Goal: Answer question/provide support

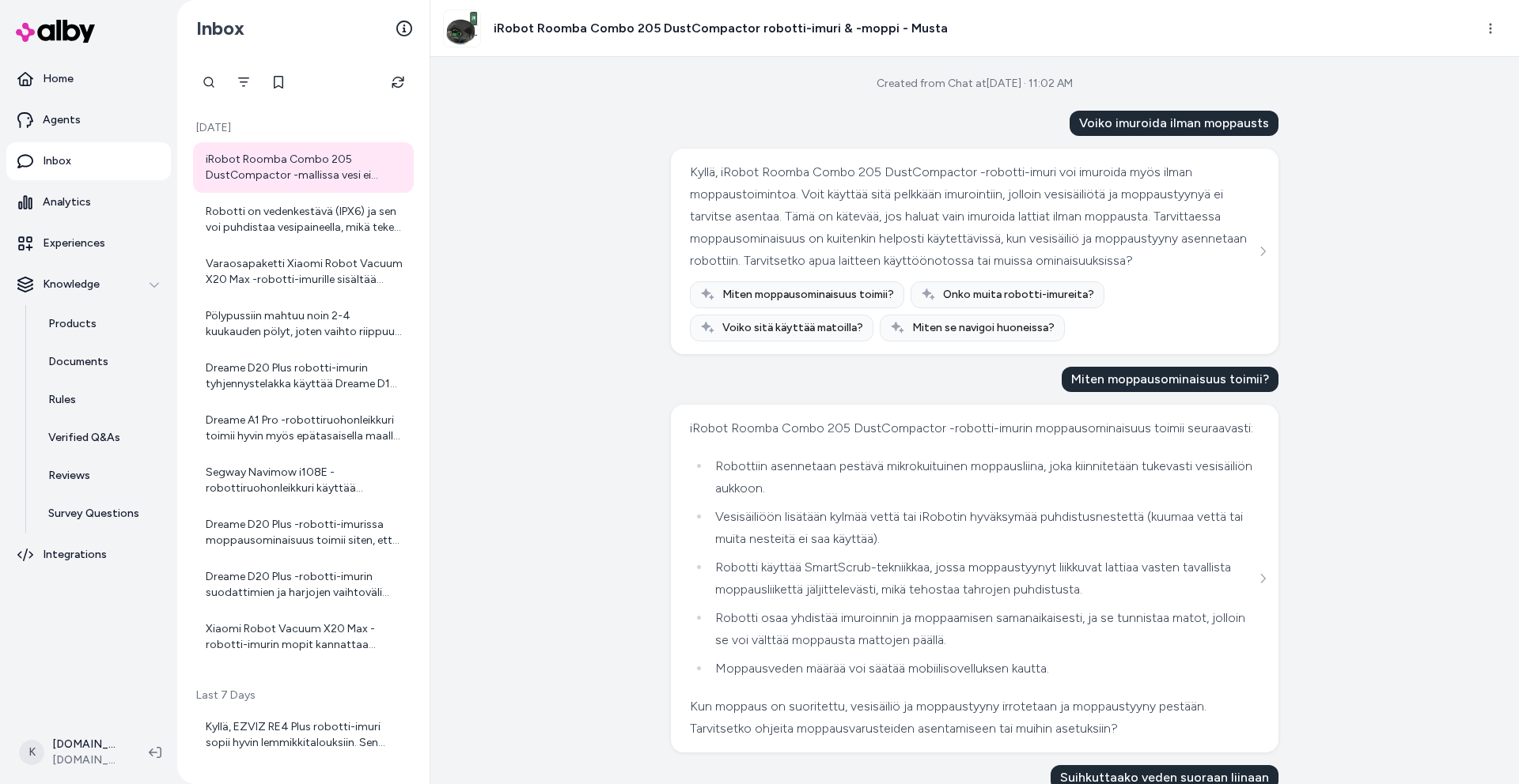
click at [381, 81] on div at bounding box center [303, 83] width 221 height 32
click at [388, 81] on button "Refresh" at bounding box center [398, 83] width 32 height 32
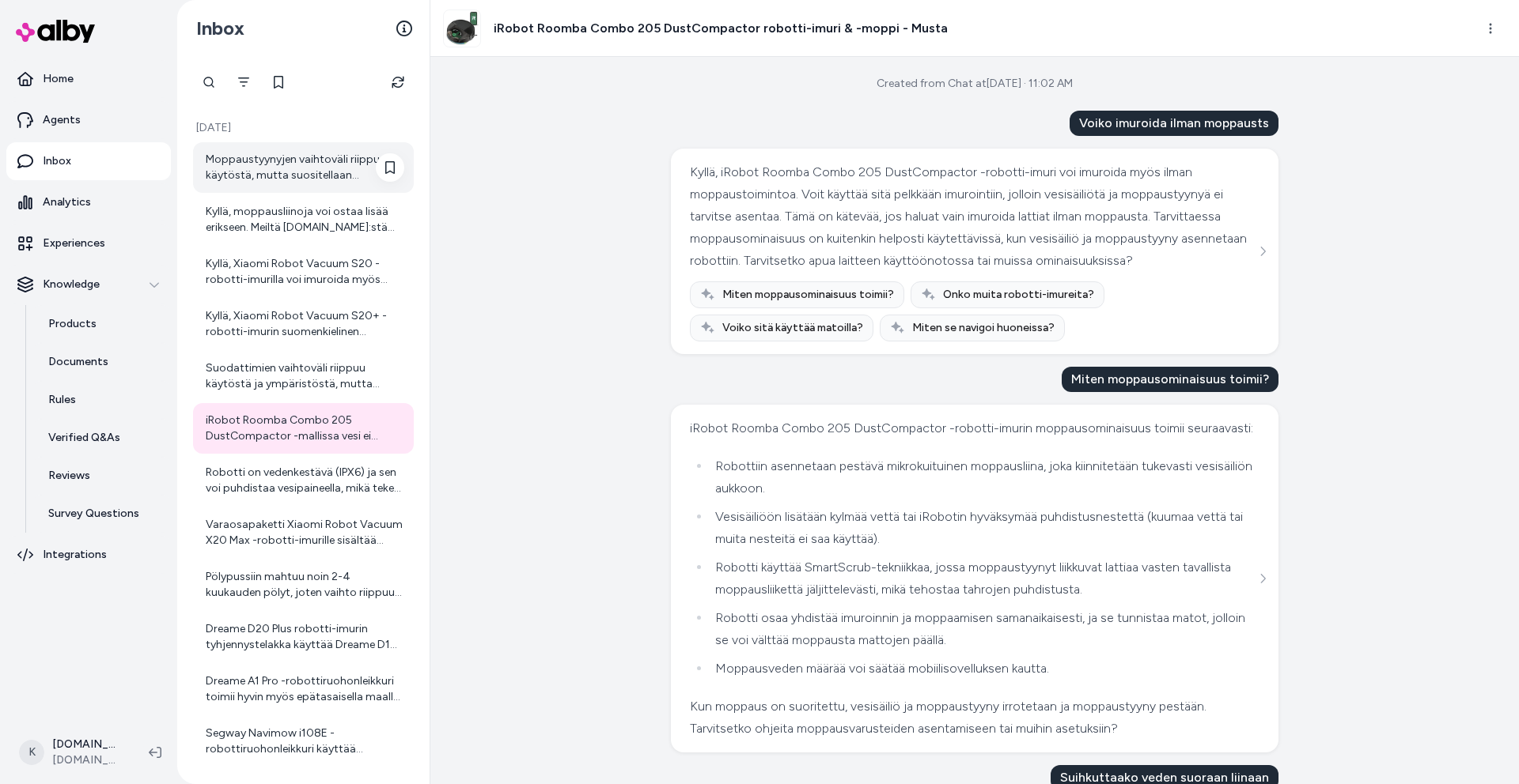
click at [336, 183] on div "Moppaustyynyjen vaihtoväli riippuu käytöstä, mutta suositellaan tarkistamaan ne…" at bounding box center [303, 167] width 221 height 51
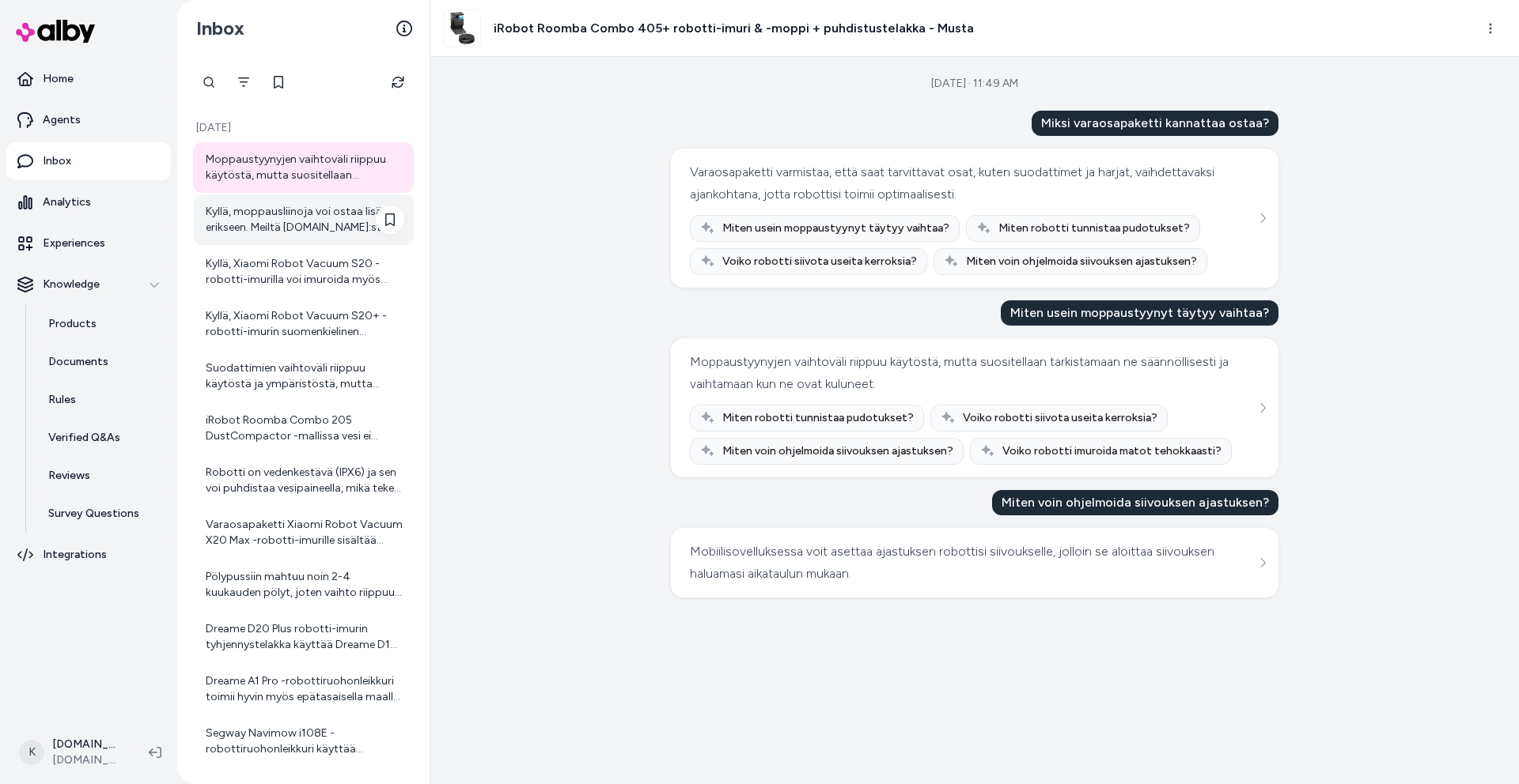
click at [309, 240] on div "Kyllä, moppausliinoja voi ostaa lisää erikseen. Meiltä [DOMAIN_NAME]:stä löytyy…" at bounding box center [303, 220] width 221 height 51
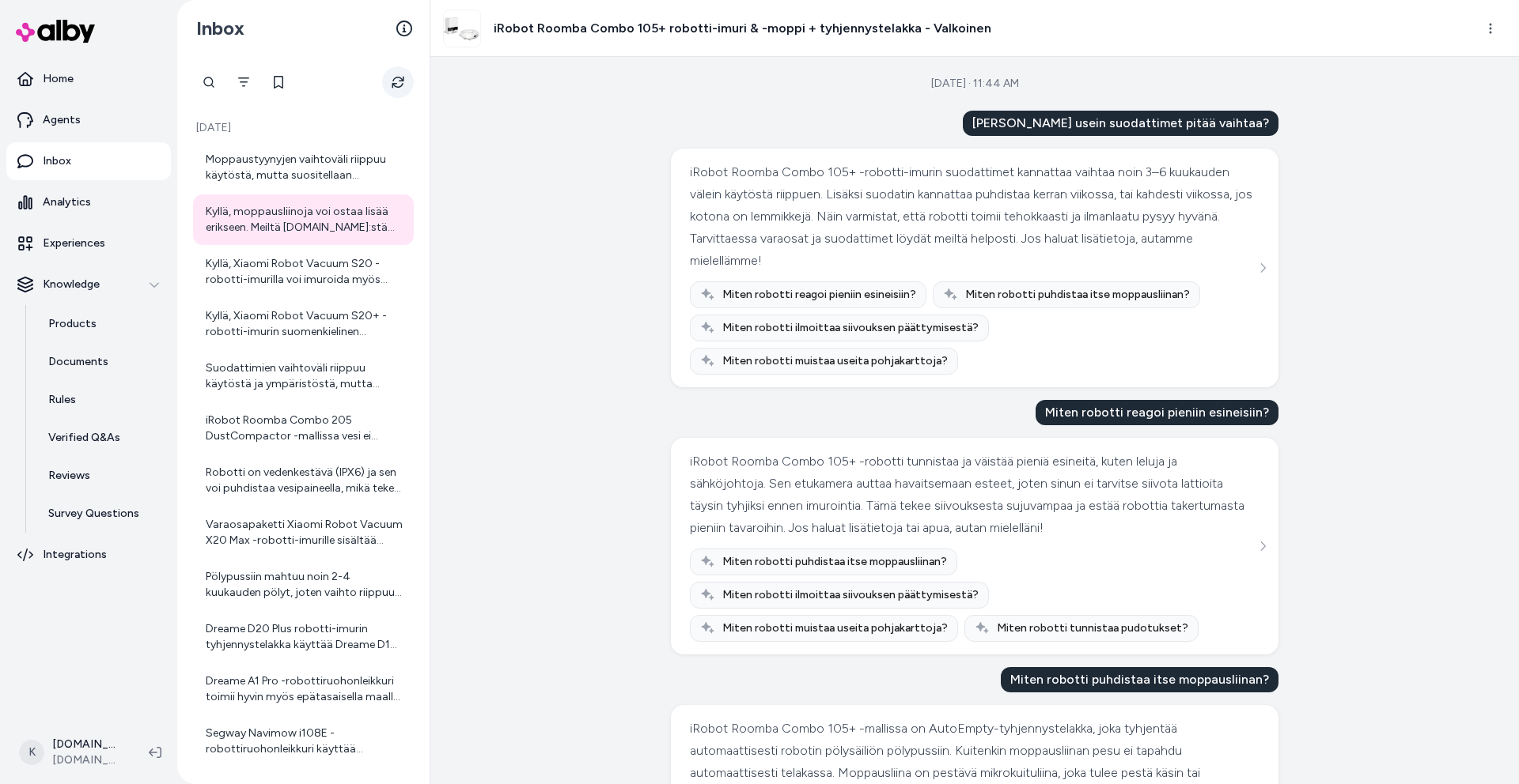
click at [397, 97] on button "Refresh" at bounding box center [398, 83] width 32 height 32
click at [388, 75] on button "Refresh" at bounding box center [398, 83] width 32 height 32
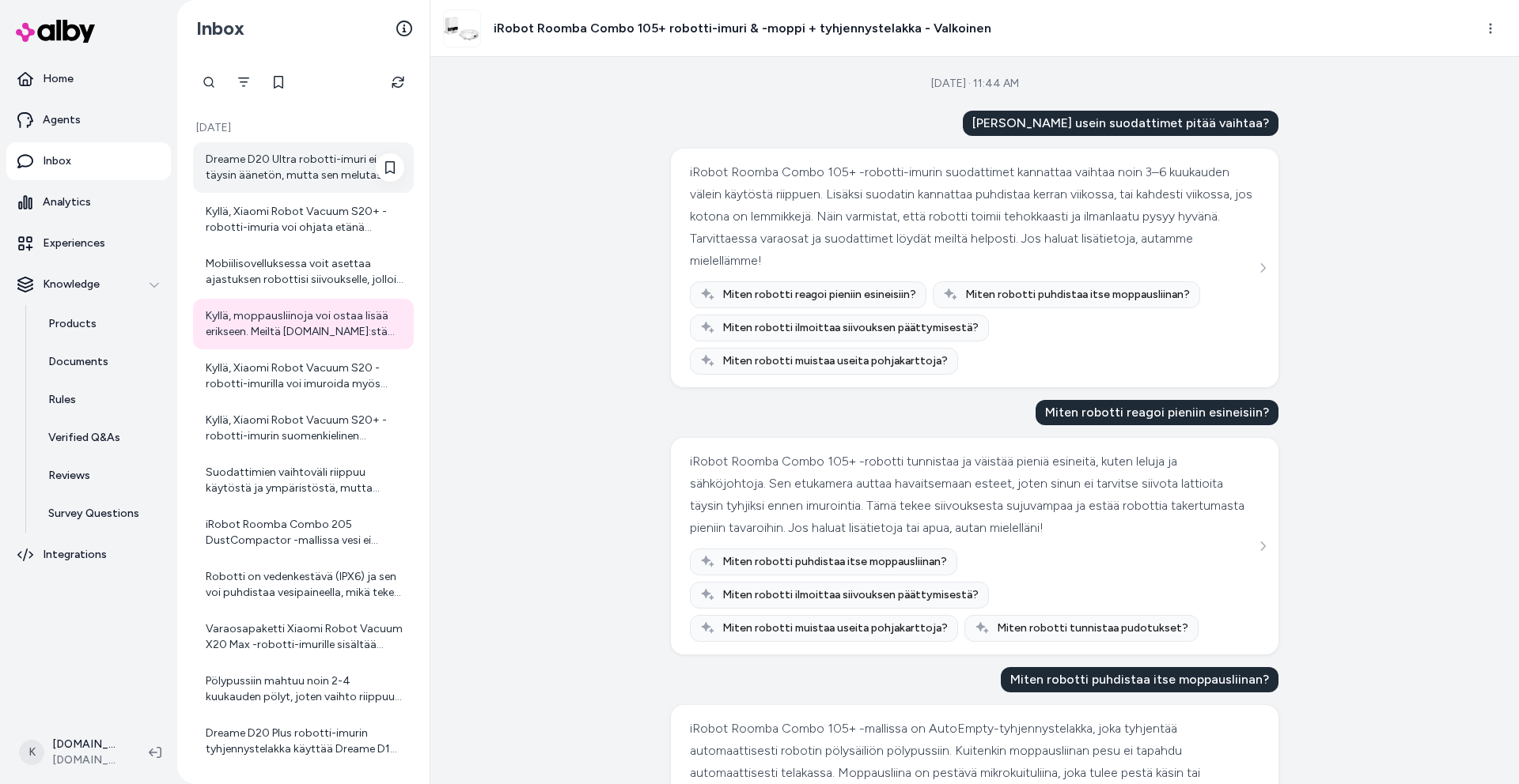
click at [303, 158] on div "Dreame D20 Ultra robotti-imuri ei ole täysin äänetön, mutta sen melutaso on suu…" at bounding box center [305, 167] width 198 height 32
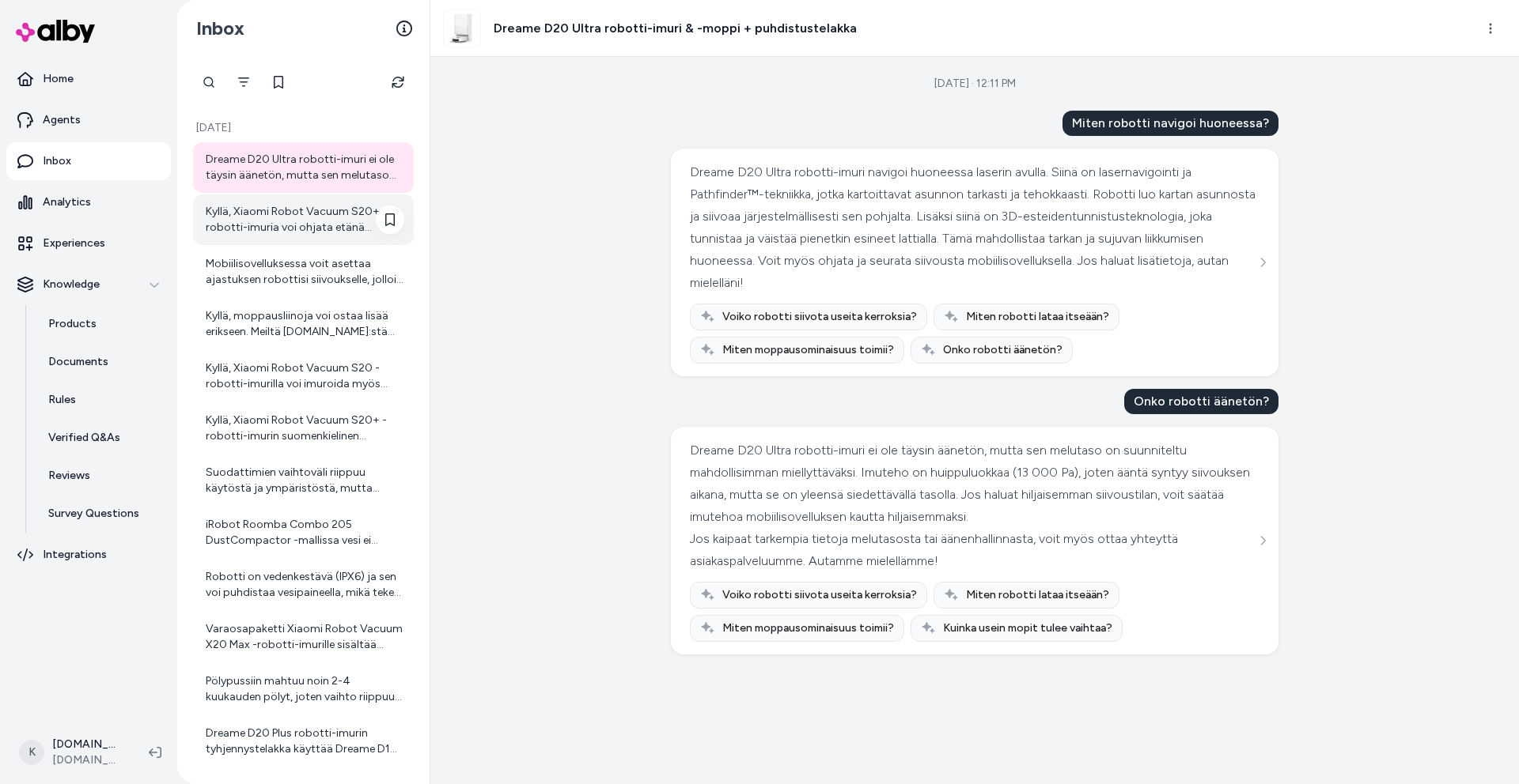
click at [237, 196] on div "Kyllä, Xiaomi Robot Vacuum S20+ -robotti-imuria voi ohjata etänä mobiilisovellu…" at bounding box center [303, 220] width 221 height 51
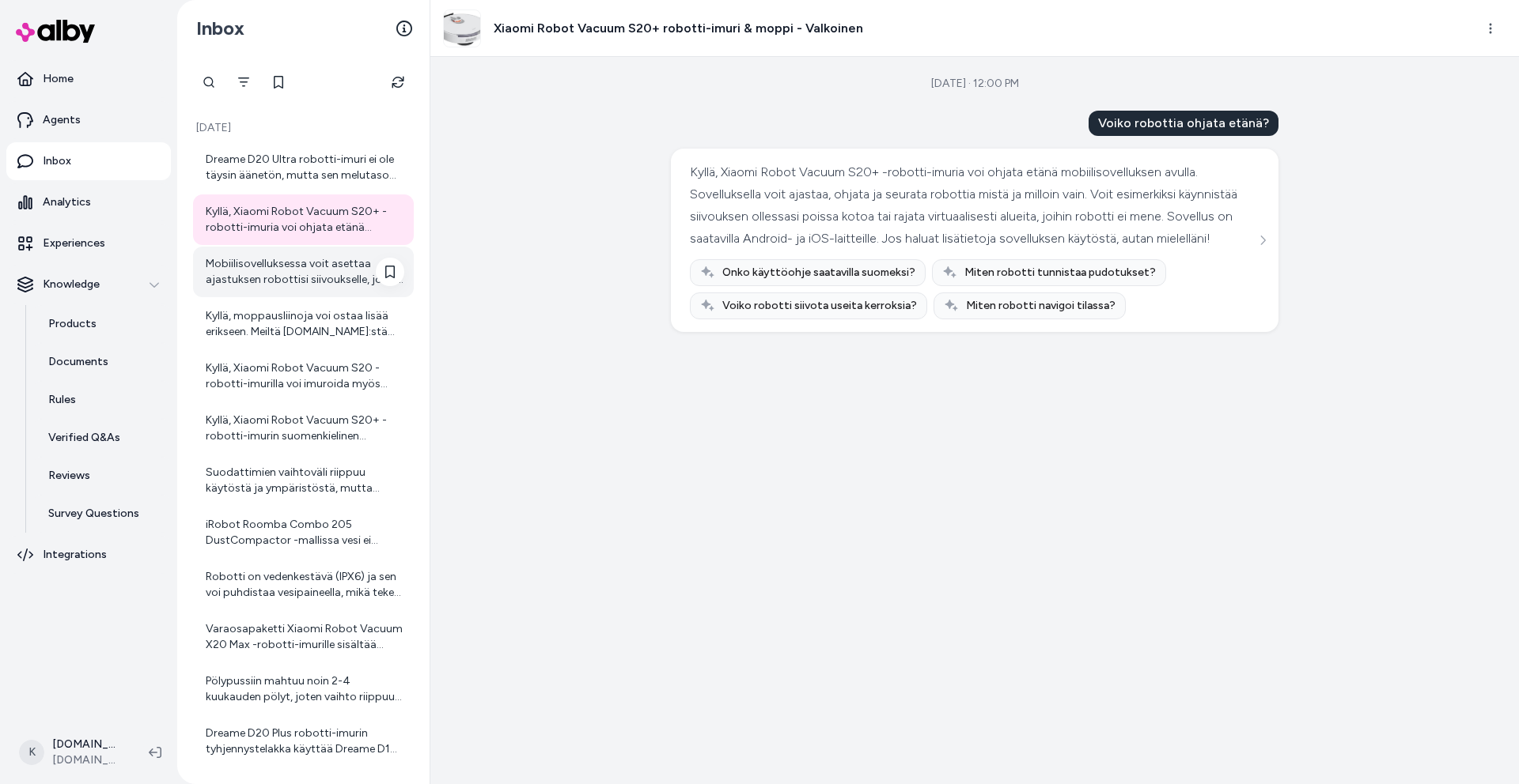
click at [288, 296] on div "Mobiilisovelluksessa voit asettaa ajastuksen robottisi siivoukselle, jolloin se…" at bounding box center [303, 272] width 221 height 51
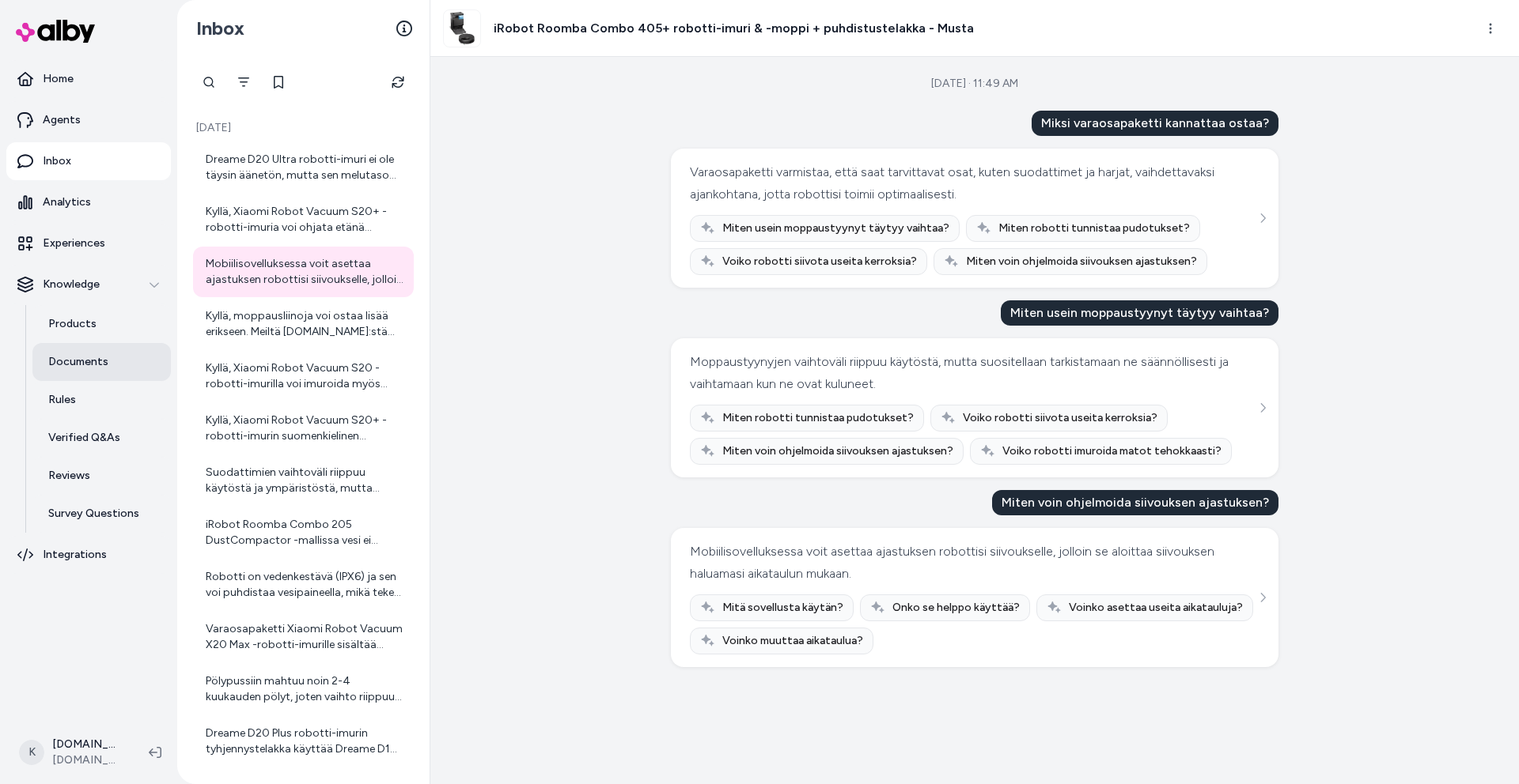
click at [98, 376] on link "Documents" at bounding box center [101, 362] width 138 height 38
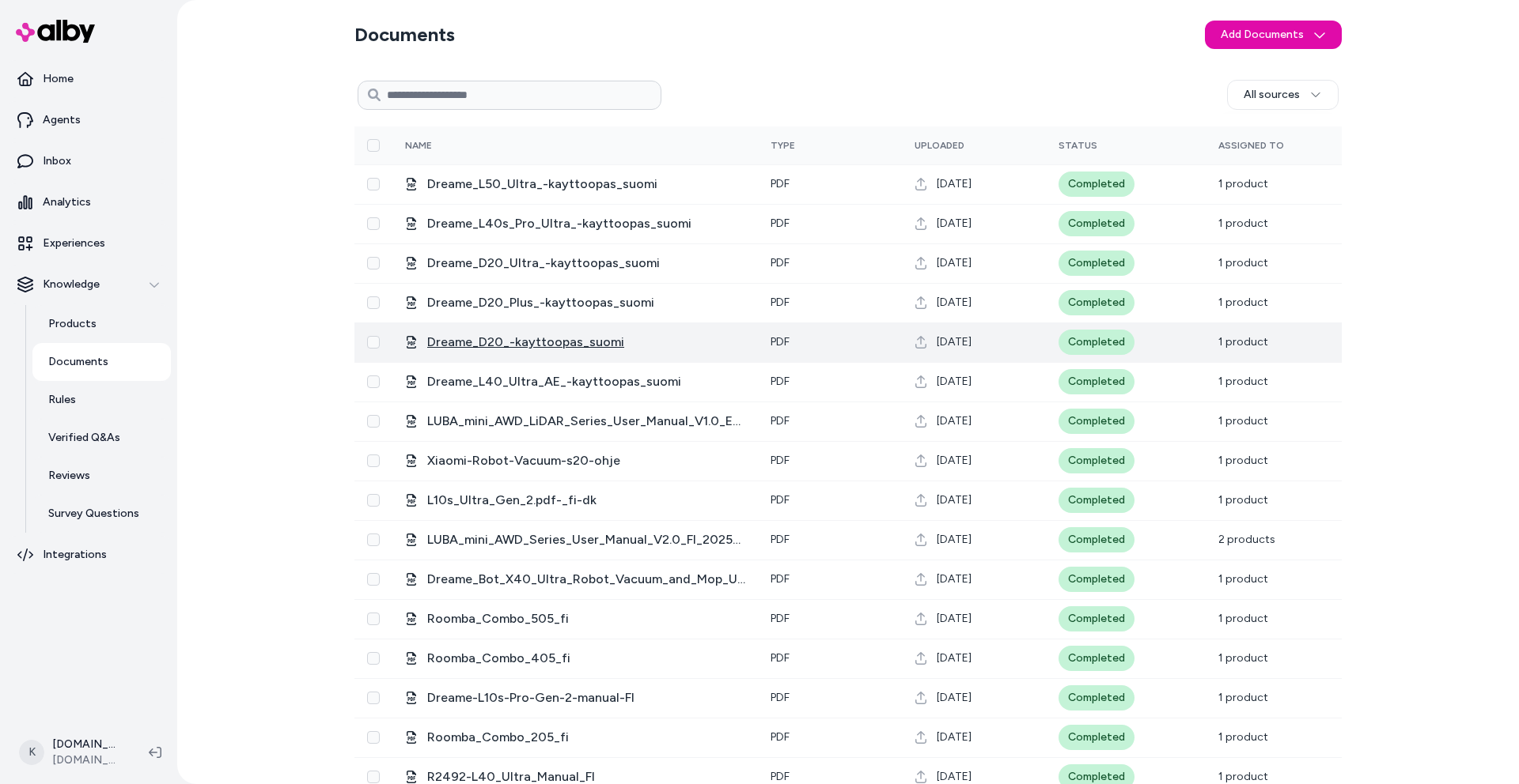
click at [514, 344] on span "Dreame_D20_-kayttoopas_suomi" at bounding box center [586, 342] width 318 height 19
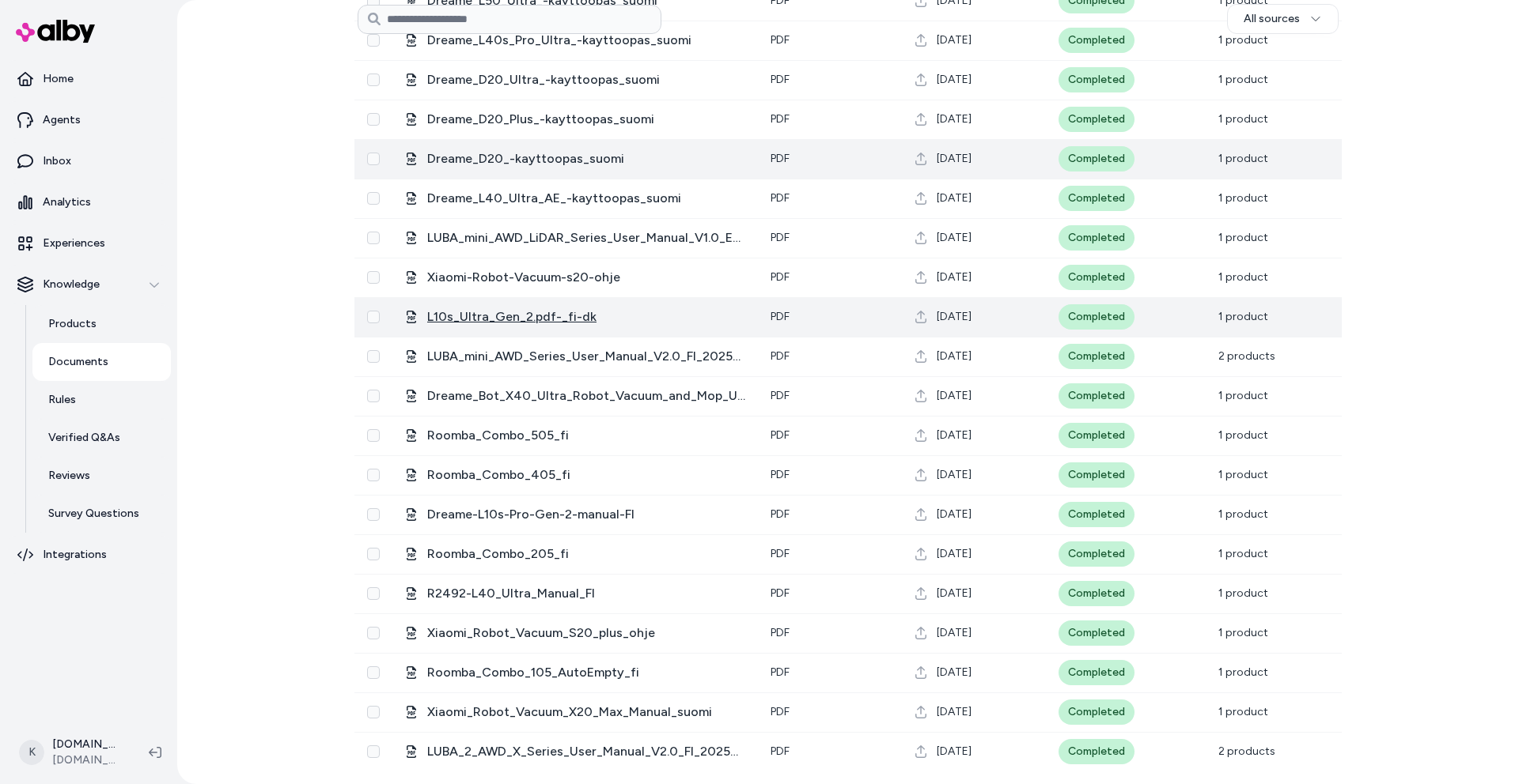
scroll to position [181, 0]
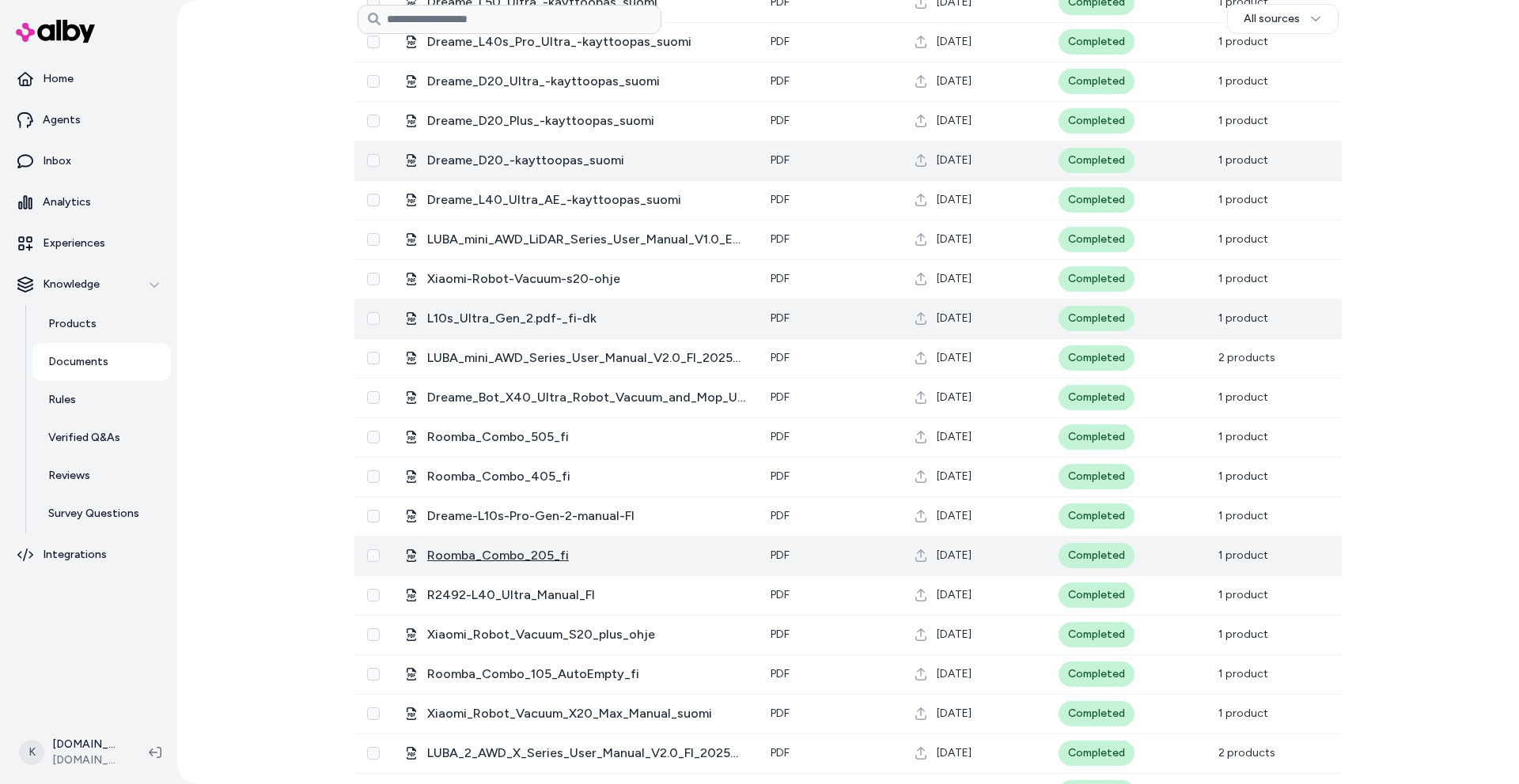
click at [484, 562] on span "Roomba_Combo_205_fi" at bounding box center [586, 556] width 318 height 19
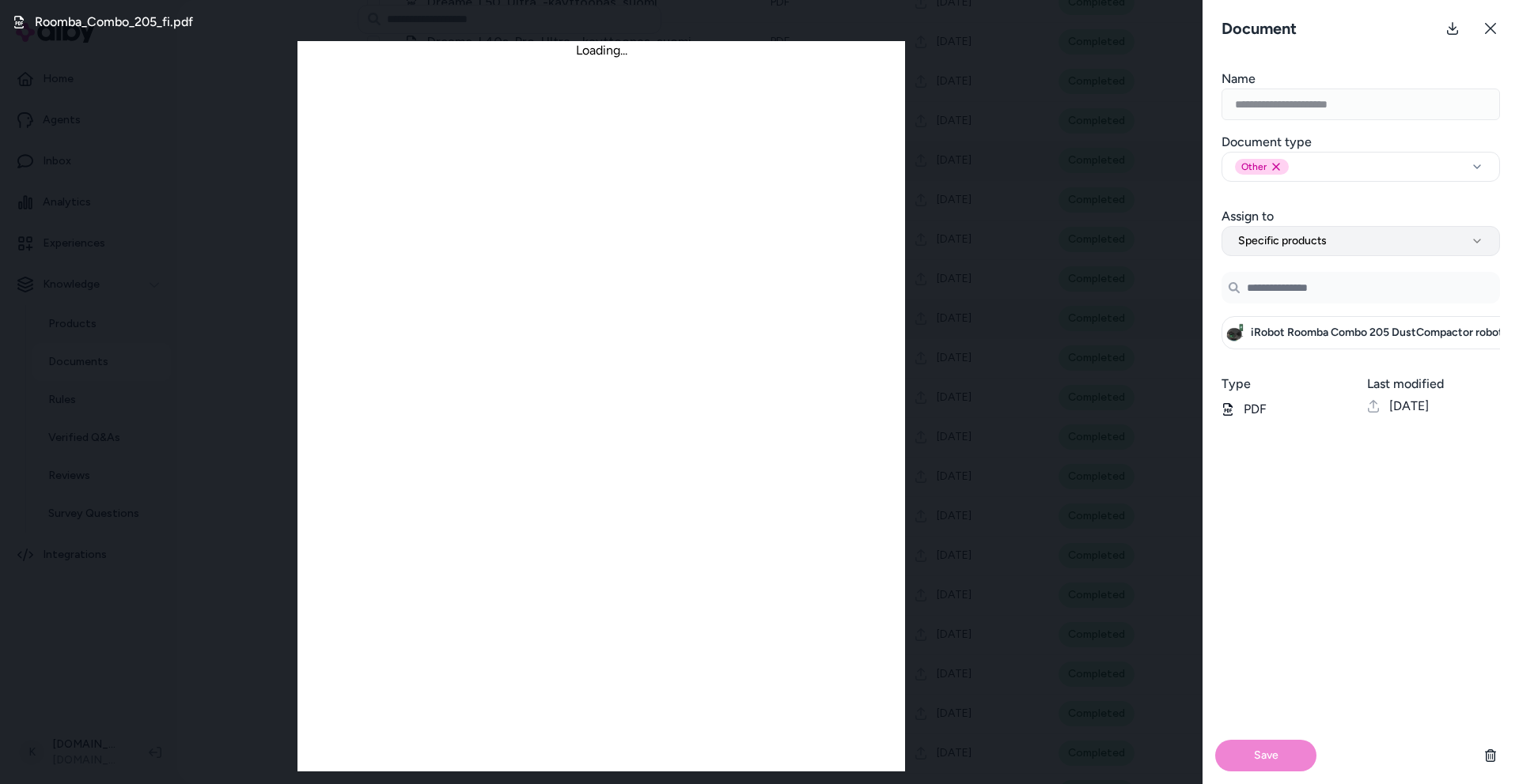
click at [1306, 233] on span "Specific products" at bounding box center [1282, 241] width 88 height 16
select select "**********"
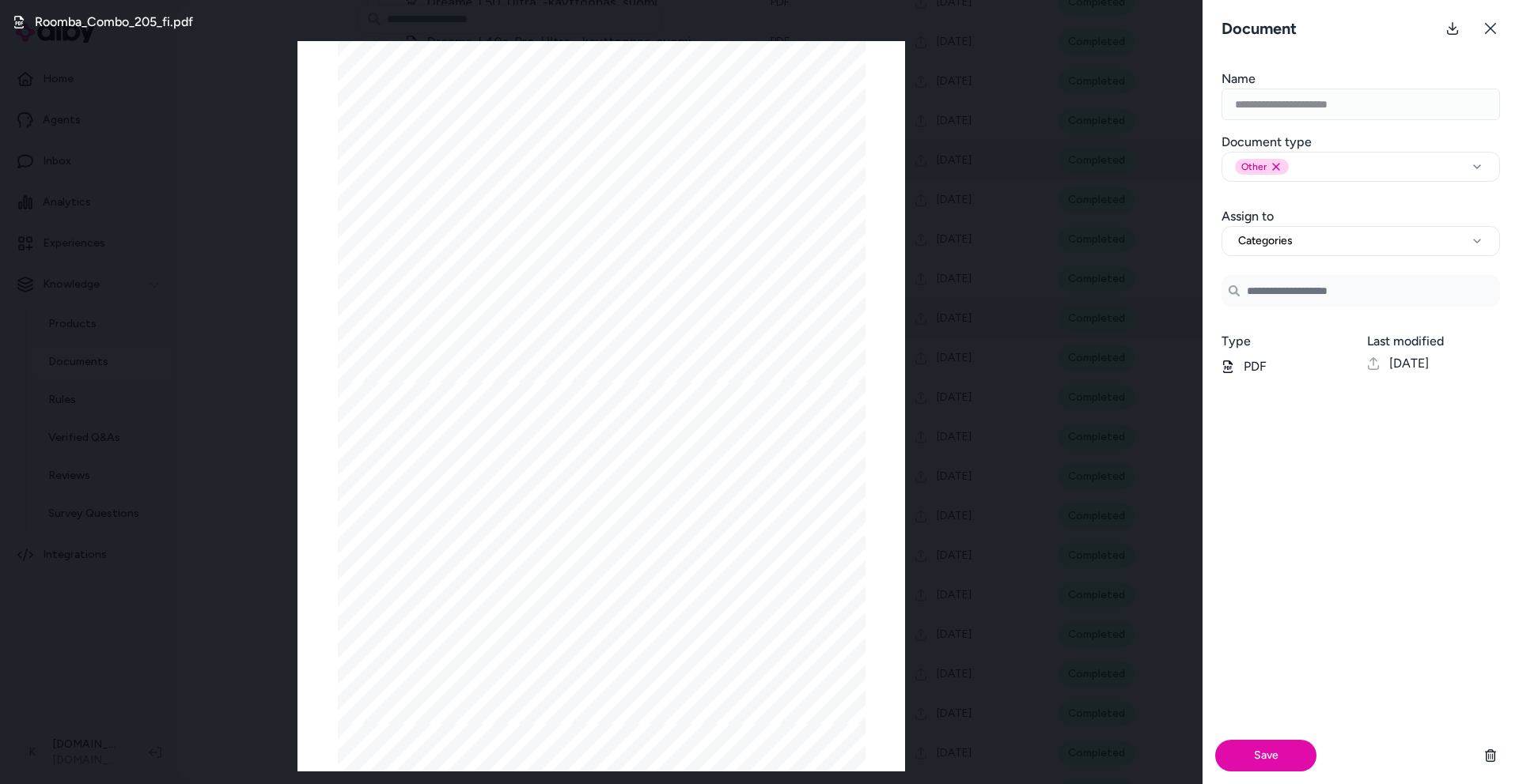
click at [1301, 292] on input at bounding box center [1360, 291] width 278 height 32
type input "**********"
click at [1491, 35] on button at bounding box center [1491, 28] width 32 height 32
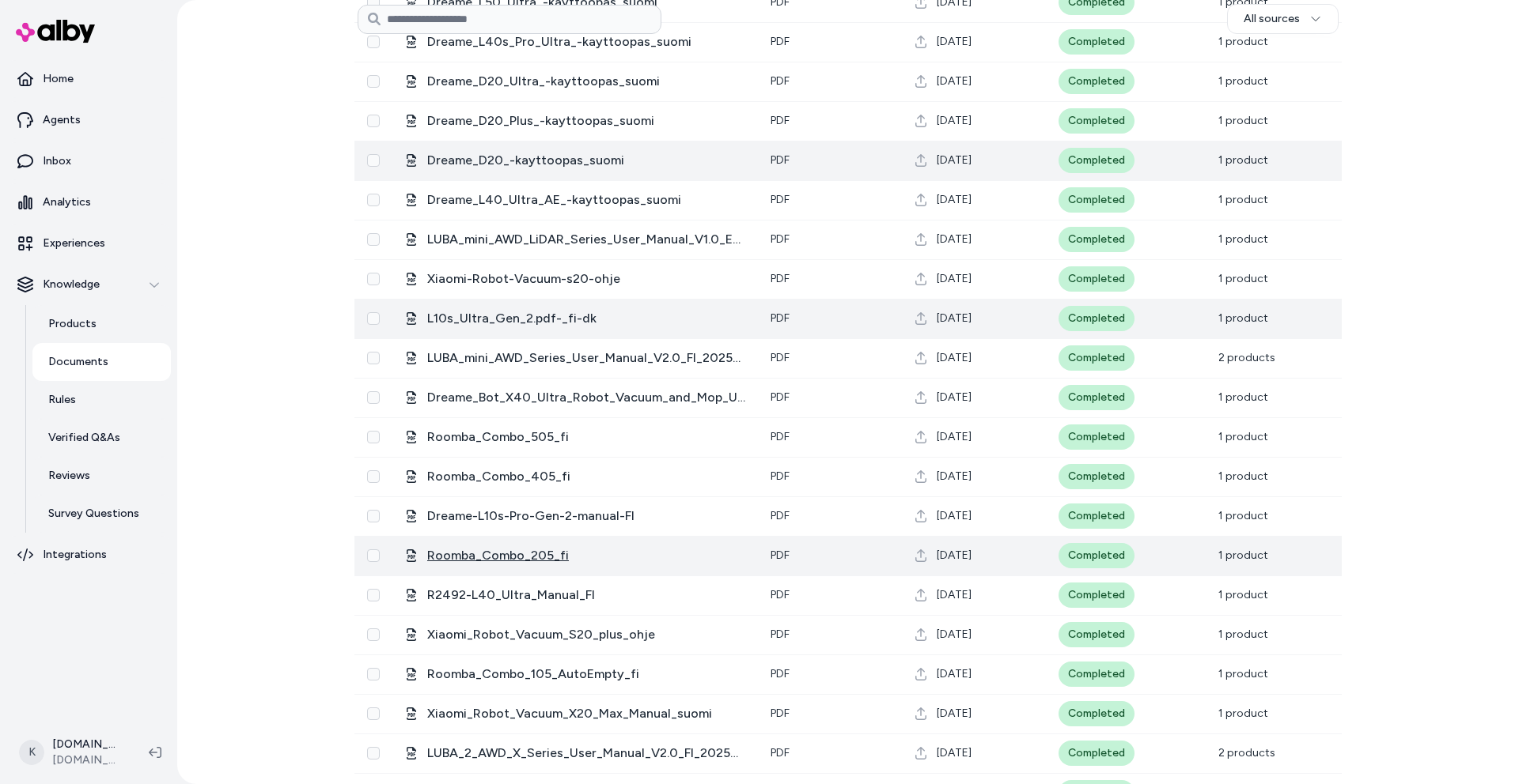
click at [505, 556] on span "Roomba_Combo_205_fi" at bounding box center [586, 556] width 318 height 19
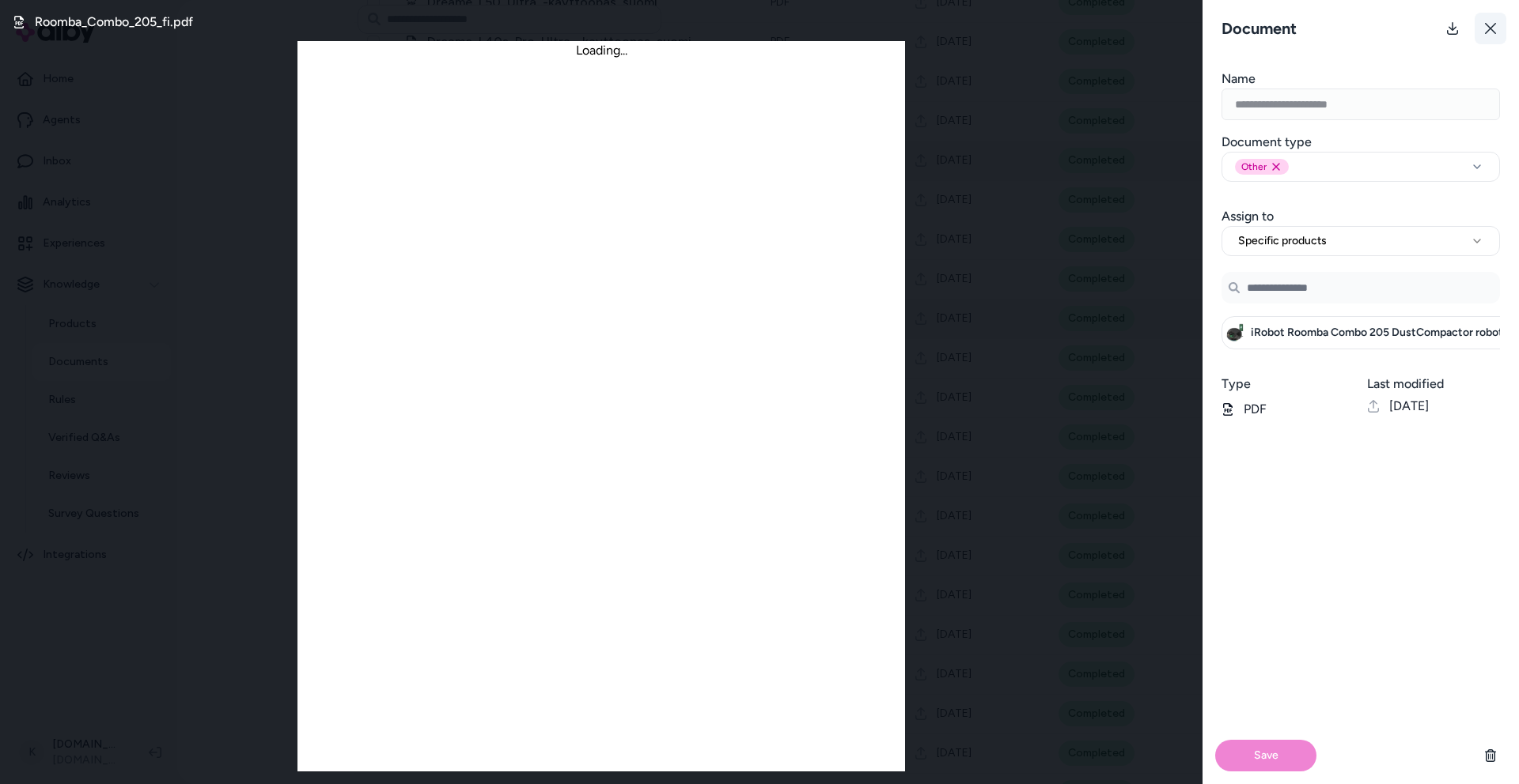
click at [1482, 34] on button at bounding box center [1491, 28] width 32 height 32
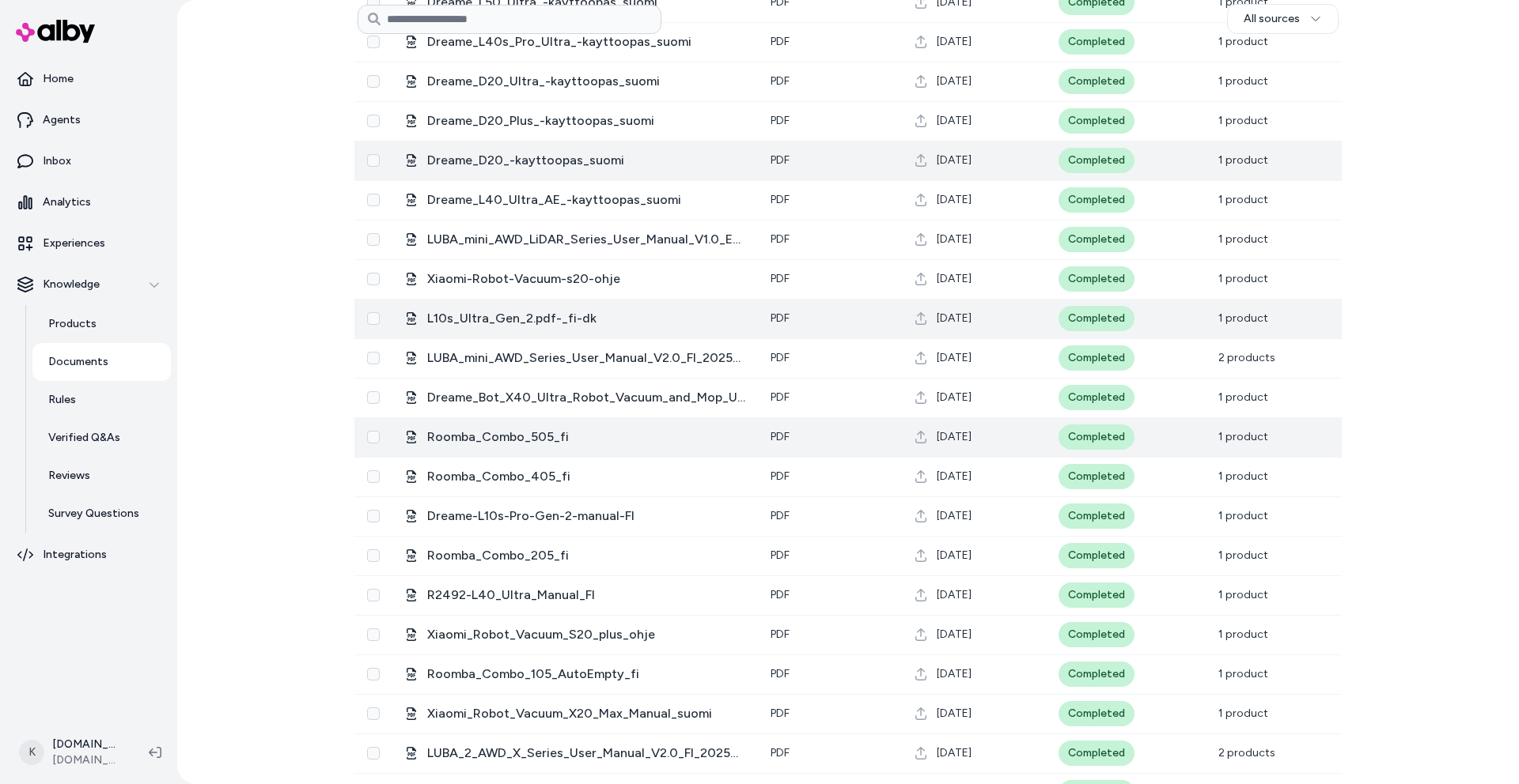
scroll to position [460, 0]
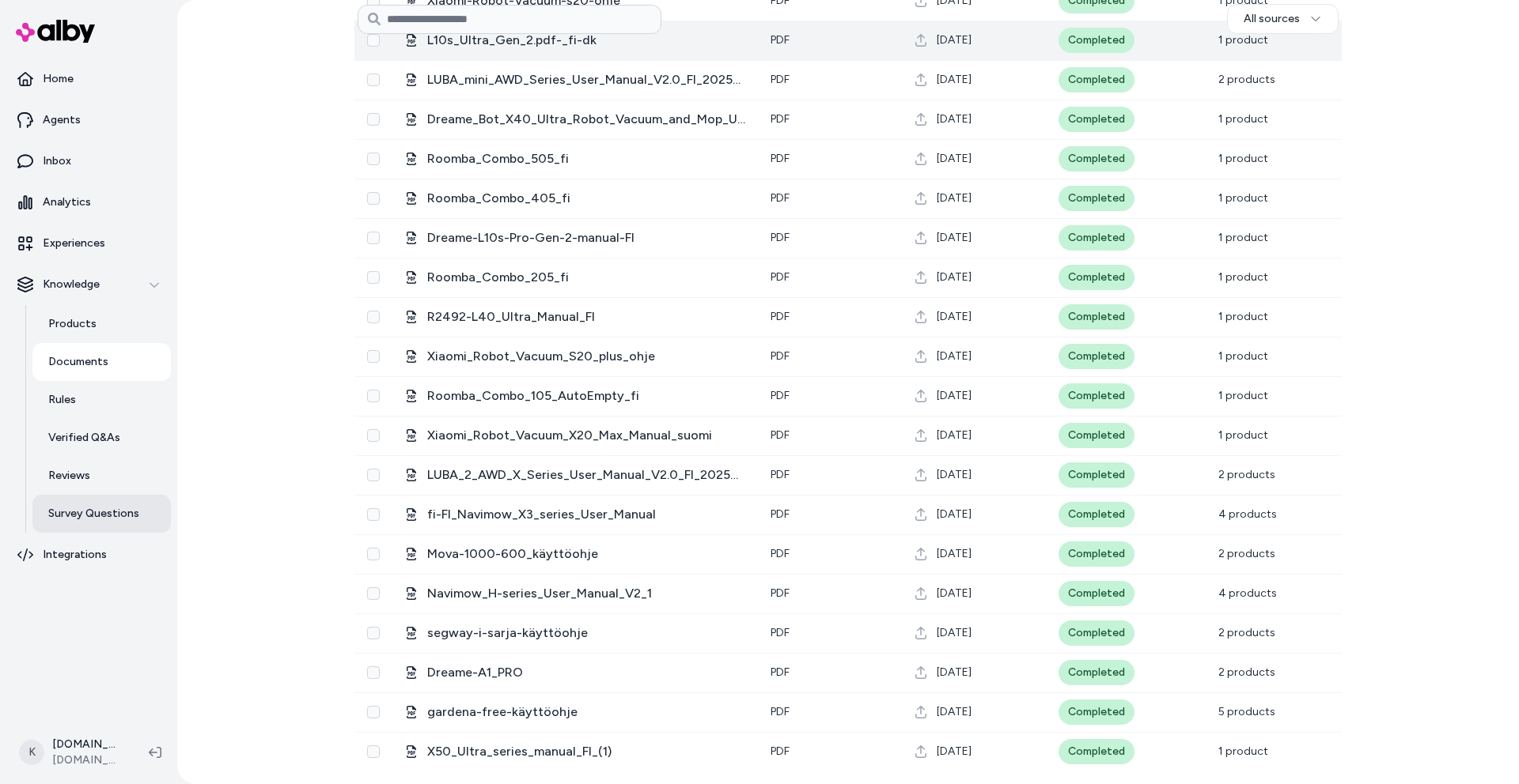
click at [102, 520] on p "Survey Questions" at bounding box center [93, 513] width 91 height 16
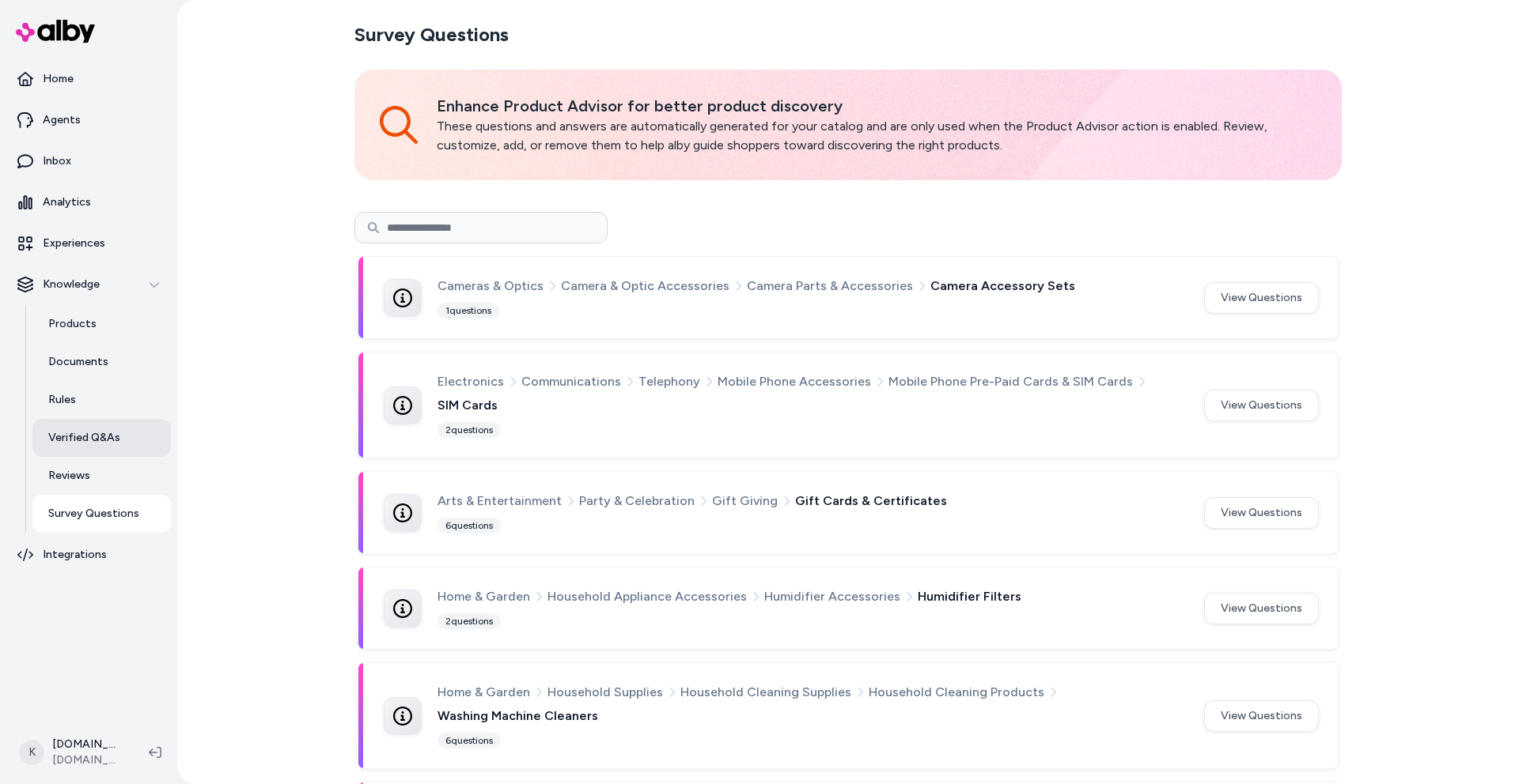
click at [102, 437] on p "Verified Q&As" at bounding box center [84, 437] width 72 height 16
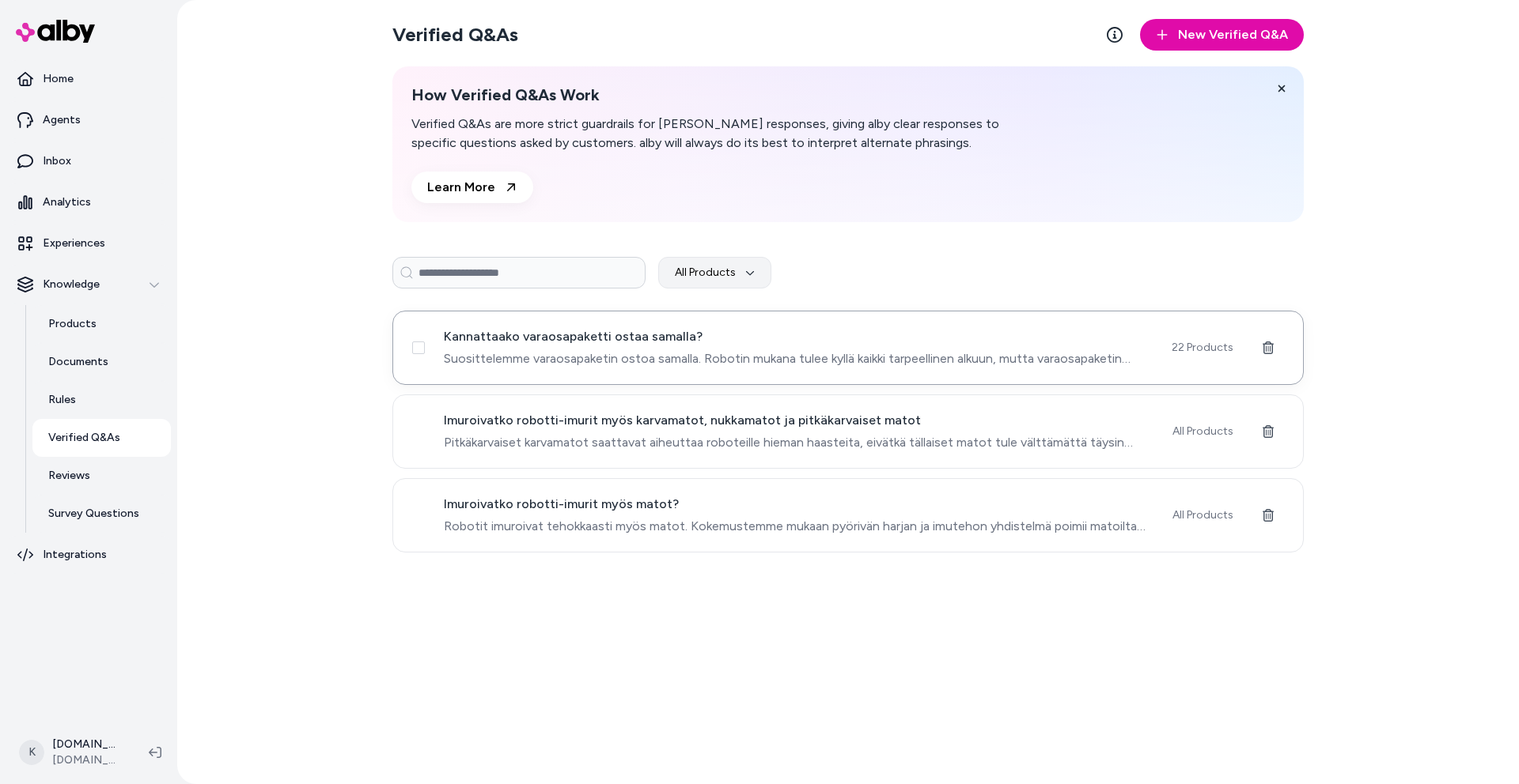
click at [620, 370] on div "Kannattaako varaosapaketti ostaa samalla? Suosittelemme varaosapaketin ostoa sa…" at bounding box center [847, 348] width 911 height 74
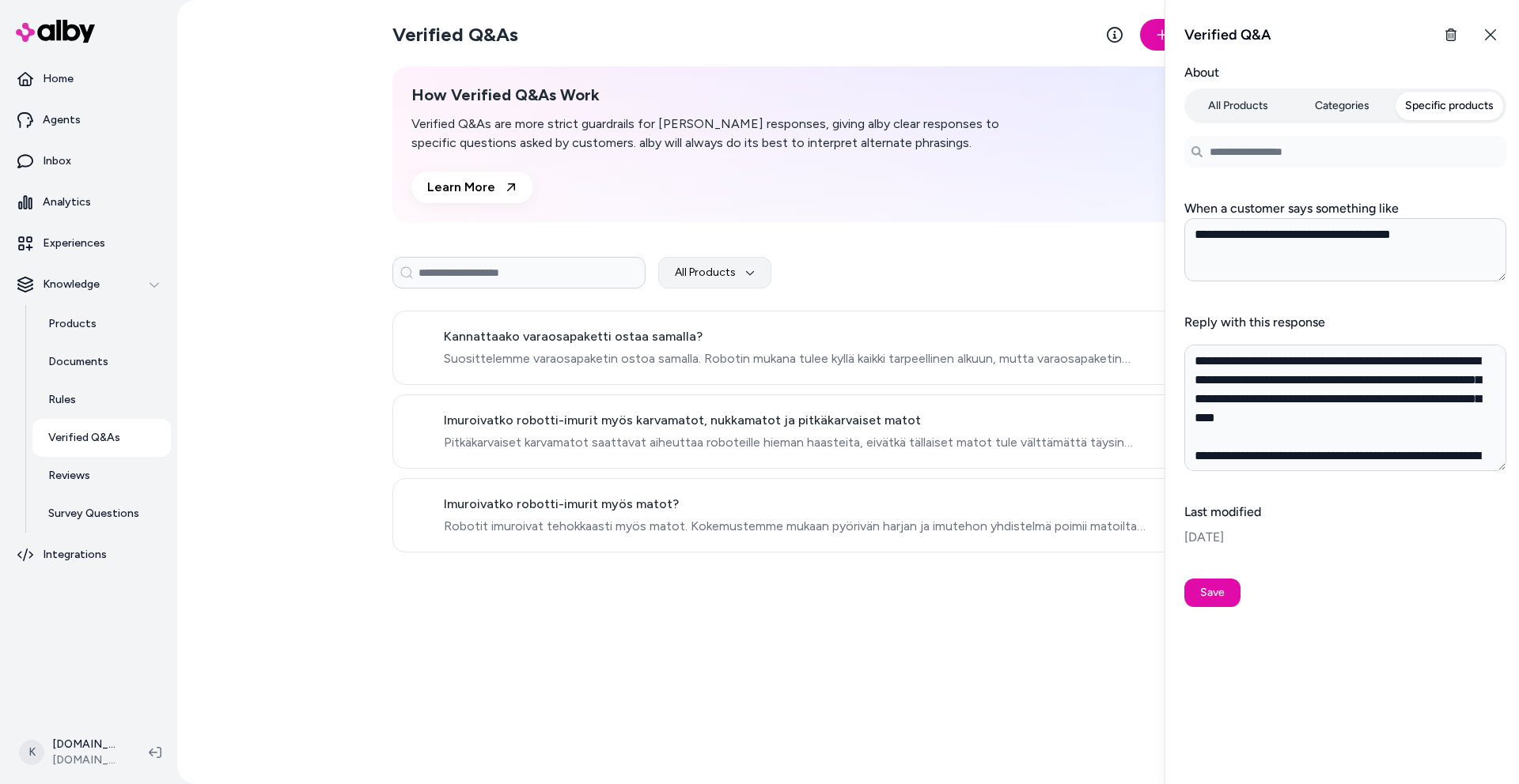
type textarea "*"
click at [325, 430] on div "Verified Q&As New Verified Q&A How Verified Q&As Work Verified Q&As are more st…" at bounding box center [847, 392] width 1341 height 784
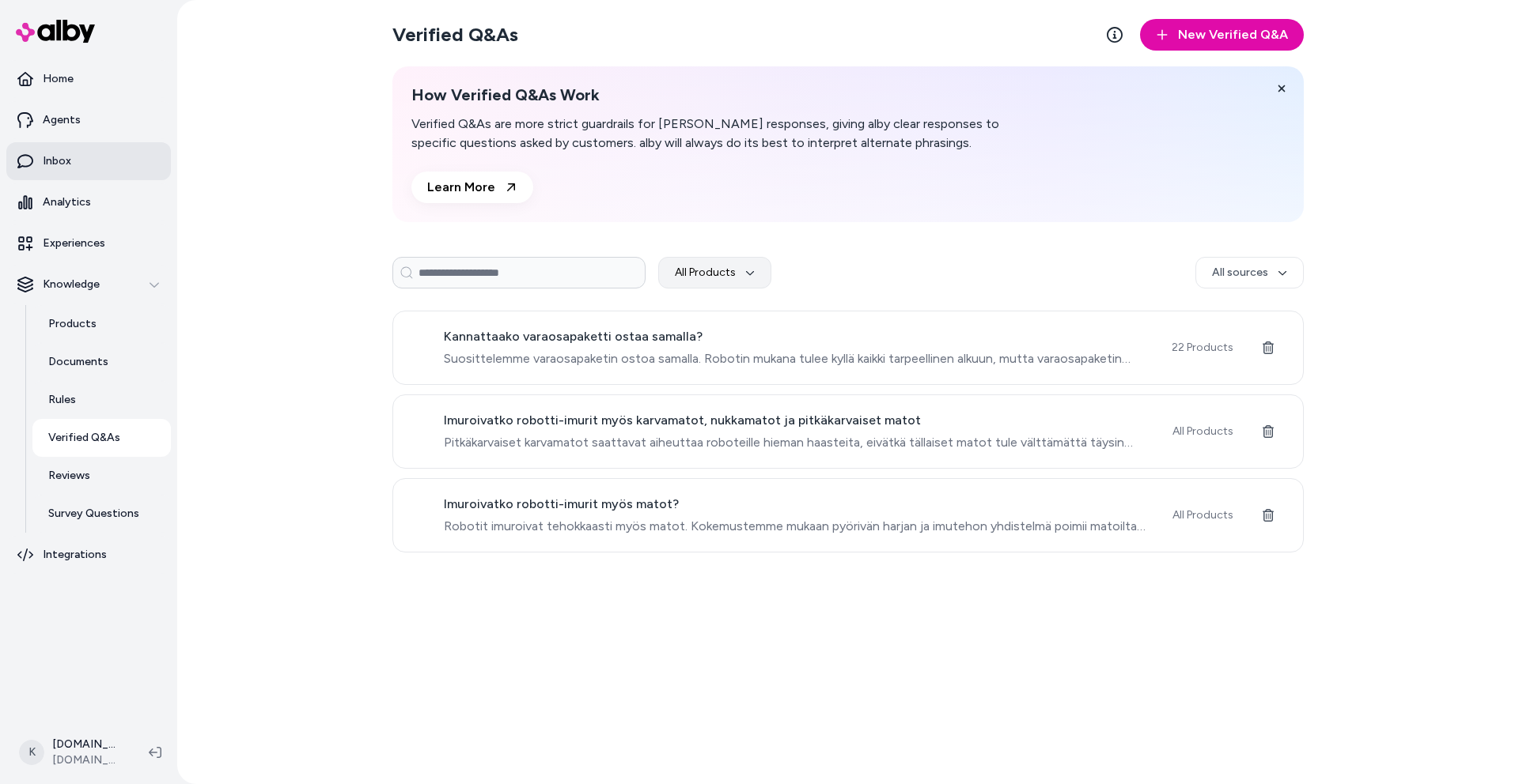
click at [78, 174] on link "Inbox" at bounding box center [88, 161] width 165 height 38
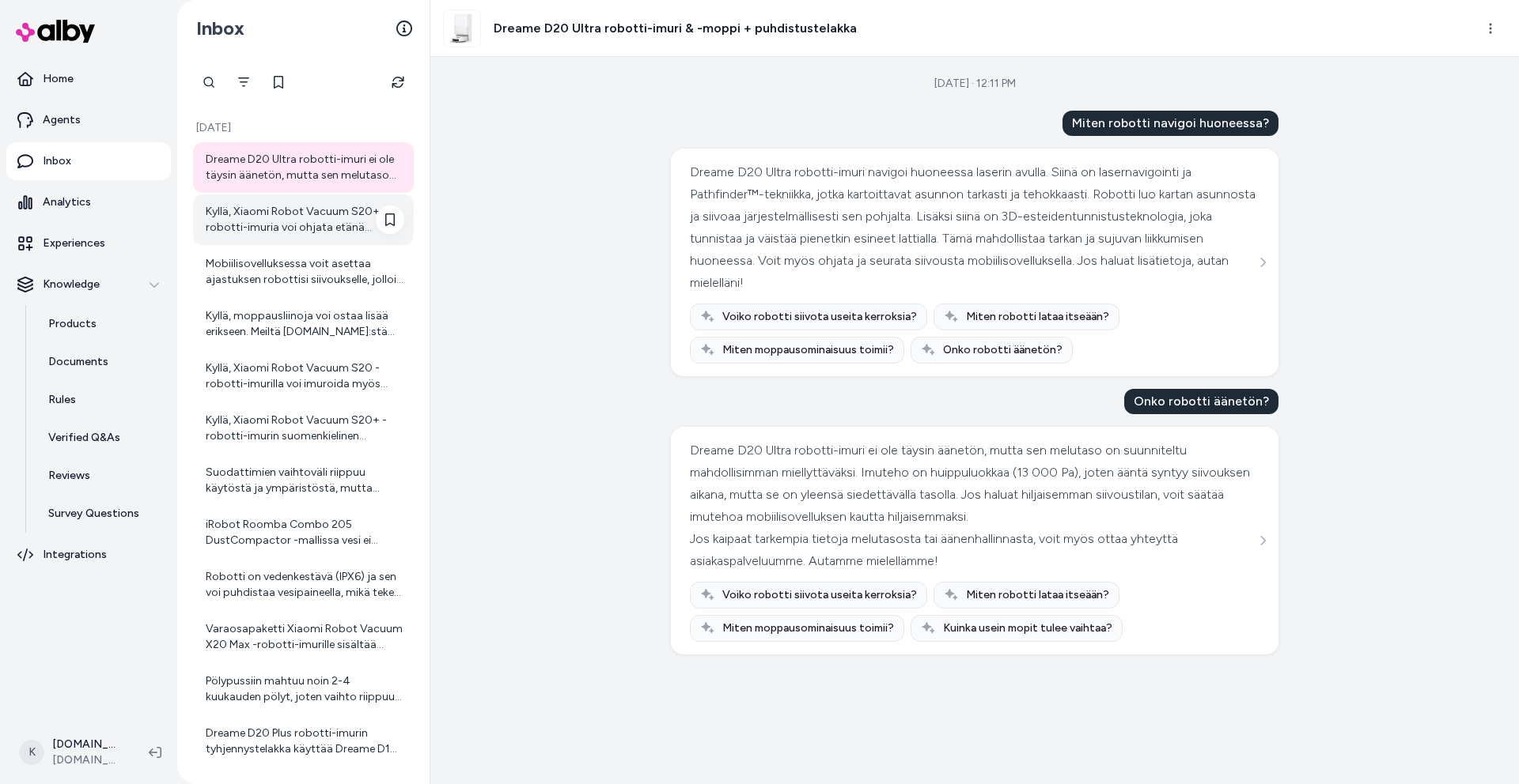
click at [297, 221] on div "Kyllä, Xiaomi Robot Vacuum S20+ -robotti-imuria voi ohjata etänä mobiilisovellu…" at bounding box center [305, 220] width 198 height 32
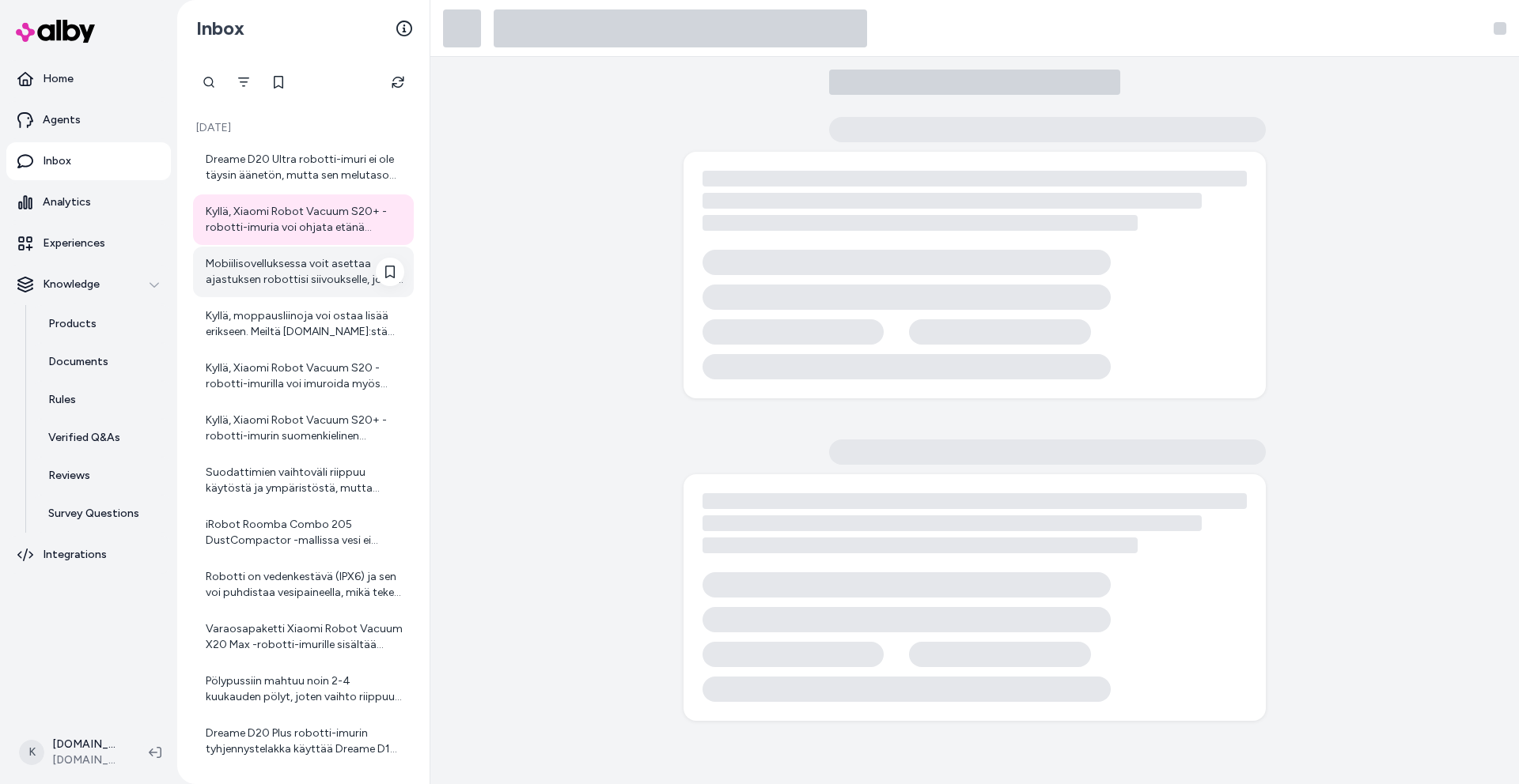
click at [290, 281] on div "Mobiilisovelluksessa voit asettaa ajastuksen robottisi siivoukselle, jolloin se…" at bounding box center [305, 272] width 198 height 32
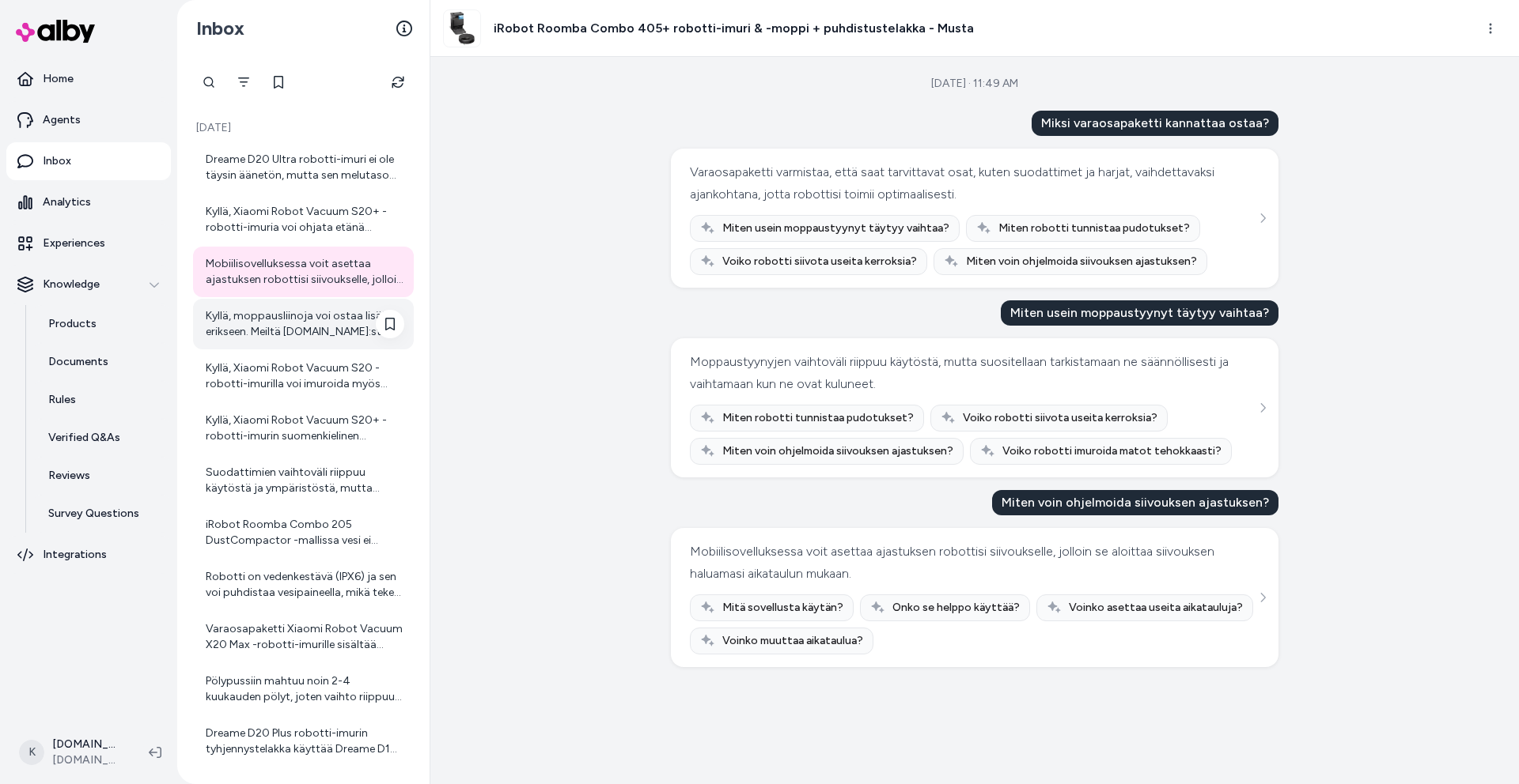
click at [291, 328] on div "Kyllä, moppausliinoja voi ostaa lisää erikseen. Meiltä [DOMAIN_NAME]:stä löytyy…" at bounding box center [305, 324] width 198 height 32
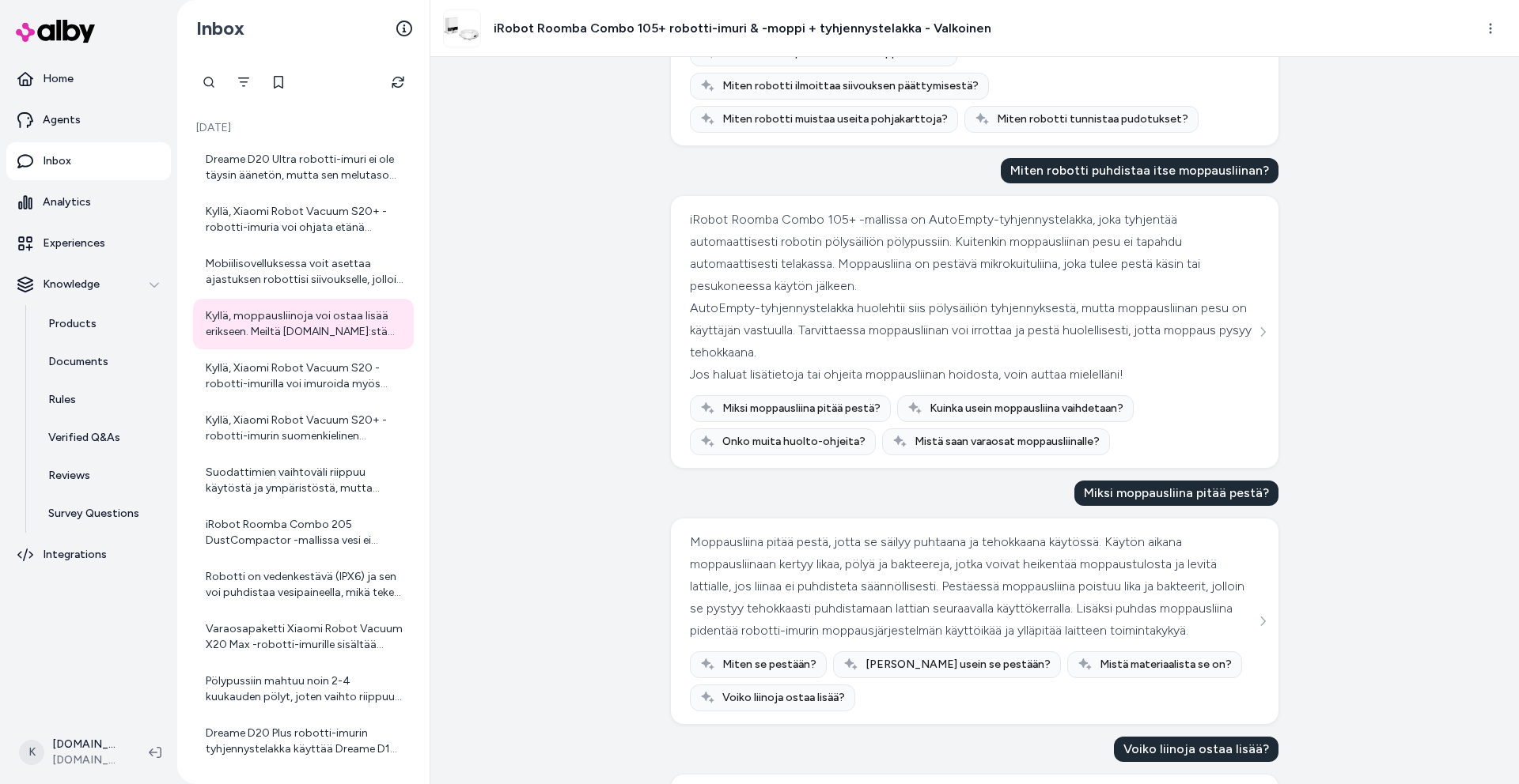
scroll to position [658, 0]
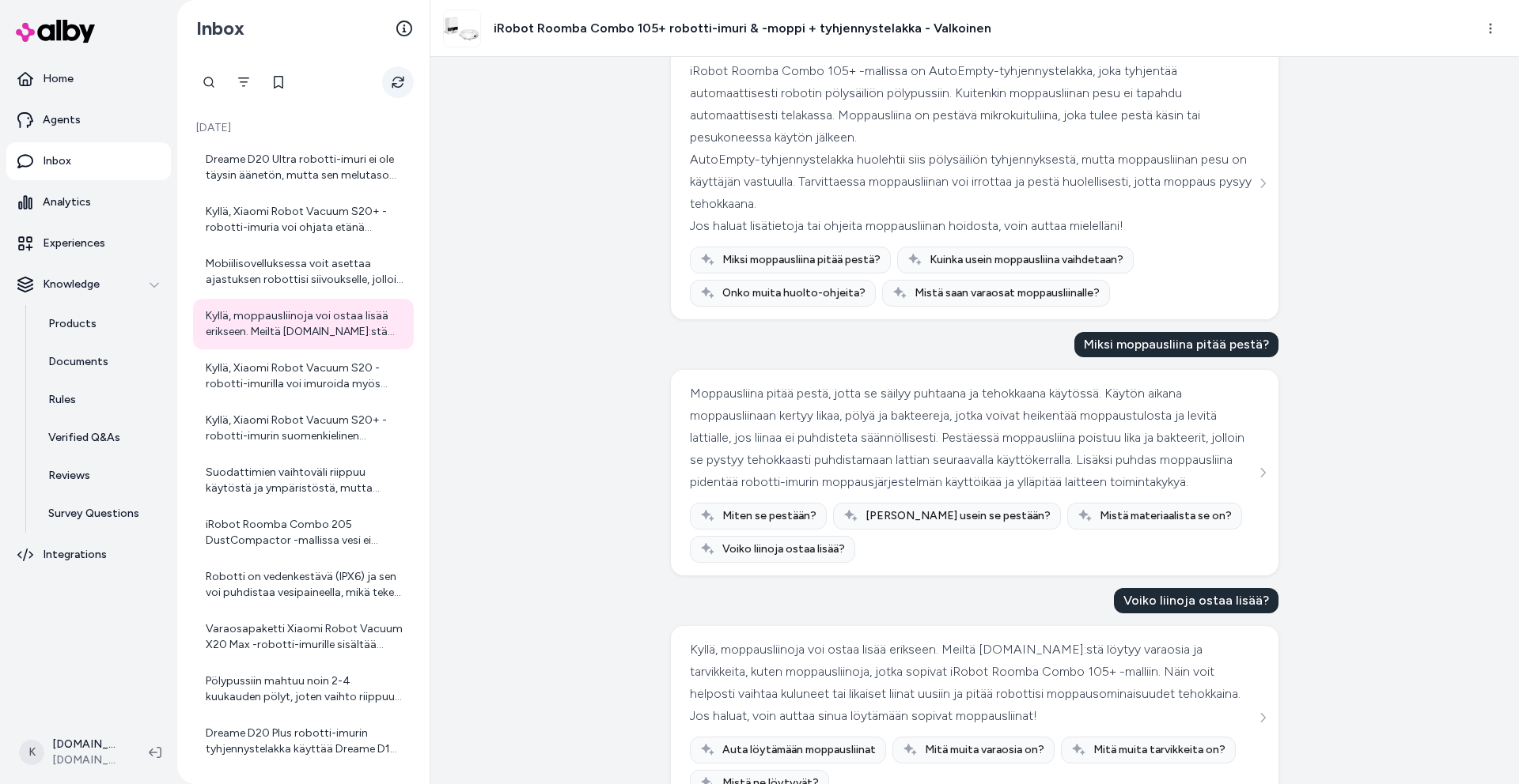
click at [391, 85] on icon "Refresh" at bounding box center [397, 83] width 12 height 12
click at [391, 82] on icon "Refresh" at bounding box center [397, 82] width 12 height 12
click at [408, 75] on button "Refresh" at bounding box center [398, 83] width 32 height 32
click at [310, 155] on div "Dreame D20 Ultra robotti-imuri ei ole täysin äänetön, mutta sen melutaso on suu…" at bounding box center [305, 167] width 198 height 32
click at [245, 169] on div "Dreame D20 Ultra robotti-imuri ei ole täysin äänetön, mutta sen melutaso on suu…" at bounding box center [305, 167] width 198 height 32
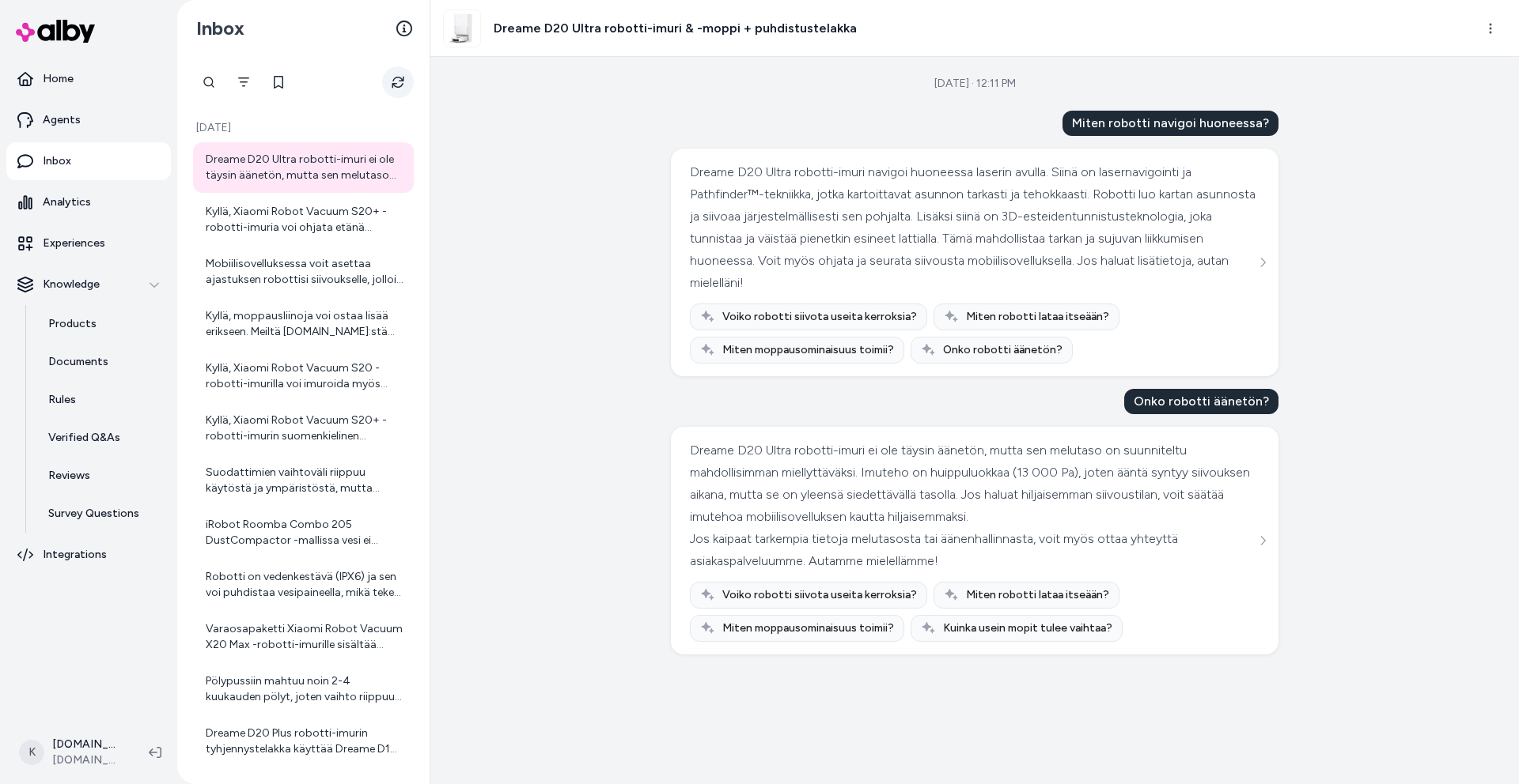
click at [386, 83] on button "Refresh" at bounding box center [398, 83] width 32 height 32
click at [390, 96] on button "Refresh" at bounding box center [398, 83] width 32 height 32
click at [316, 226] on div "Kyllä, Xiaomi Robot Vacuum S20+ -robotti-imuria voi ohjata etänä mobiilisovellu…" at bounding box center [305, 220] width 198 height 32
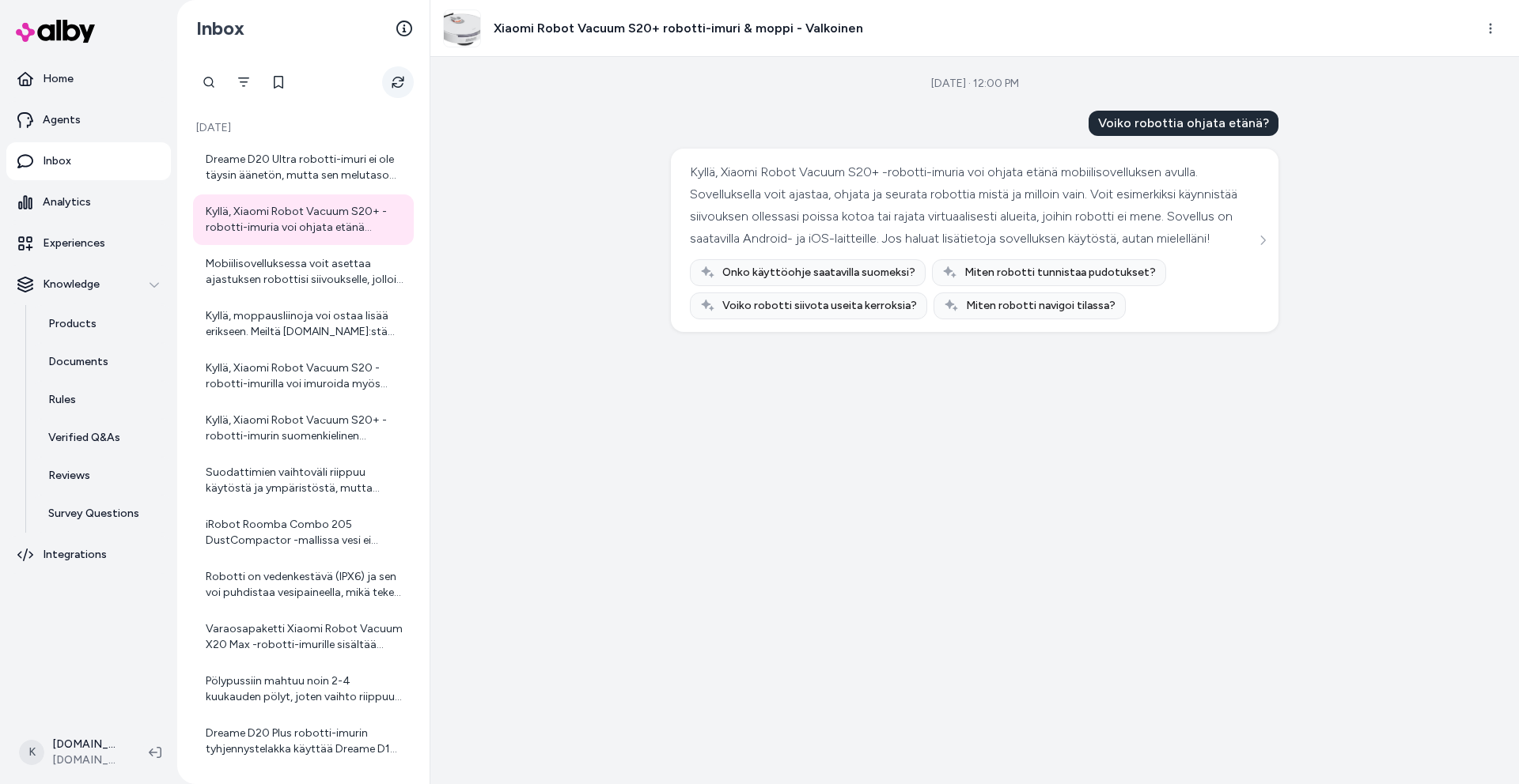
click at [406, 83] on button "Refresh" at bounding box center [398, 83] width 32 height 32
click at [334, 177] on div "Dreame D20 Ultra robotti-imuri ei ole täysin äänetön, mutta sen melutaso on suu…" at bounding box center [305, 167] width 198 height 32
